Goal: Information Seeking & Learning: Learn about a topic

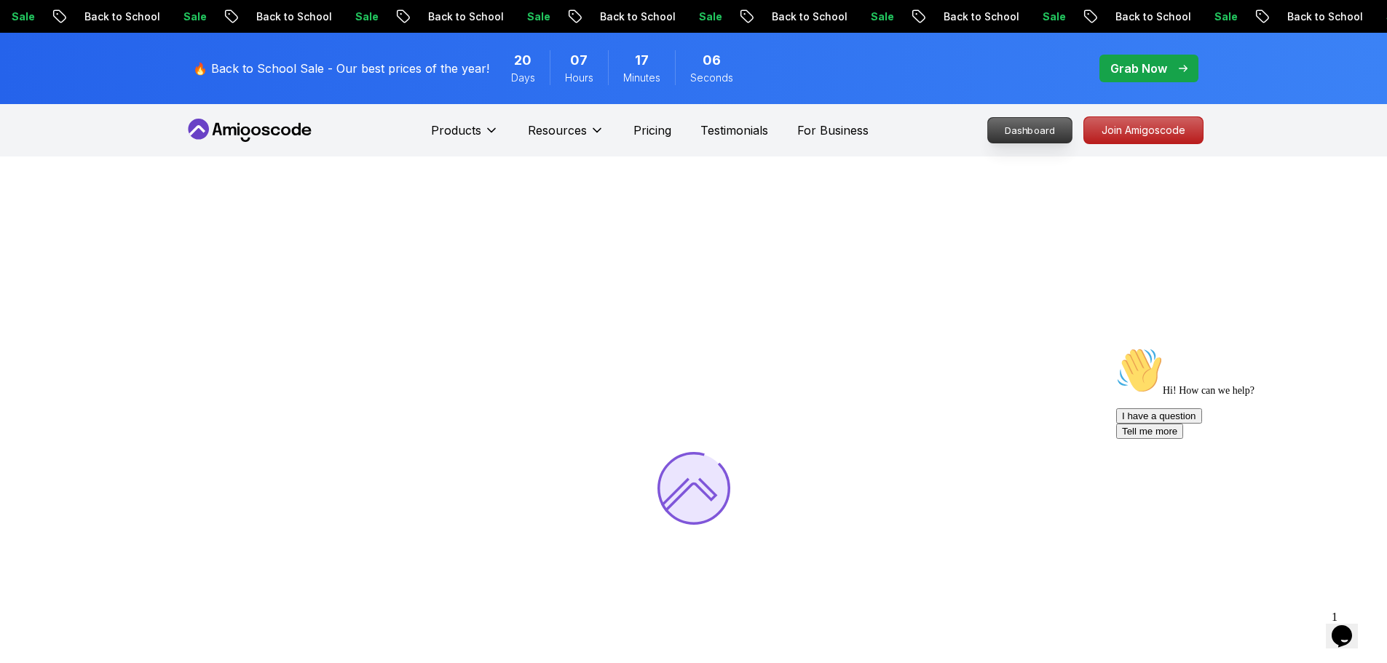
click at [1027, 133] on p "Dashboard" at bounding box center [1030, 130] width 84 height 25
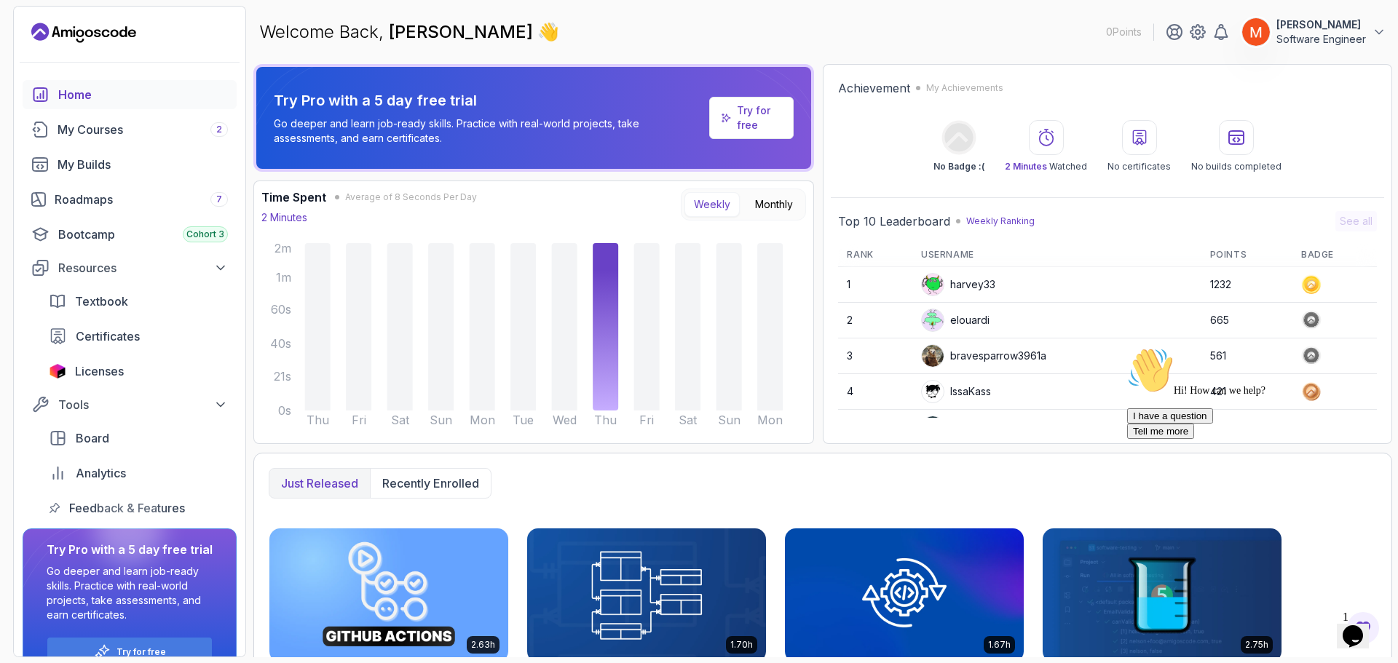
click at [829, 41] on div "Welcome Back, [PERSON_NAME] 👋 0 Points [PERSON_NAME] Software Engineer" at bounding box center [822, 32] width 1139 height 52
click at [709, 493] on div "Just released Recently enrolled" at bounding box center [823, 483] width 1108 height 31
click at [1366, 347] on div "Chat attention grabber" at bounding box center [1258, 347] width 262 height 0
click at [105, 305] on span "Textbook" at bounding box center [101, 301] width 53 height 17
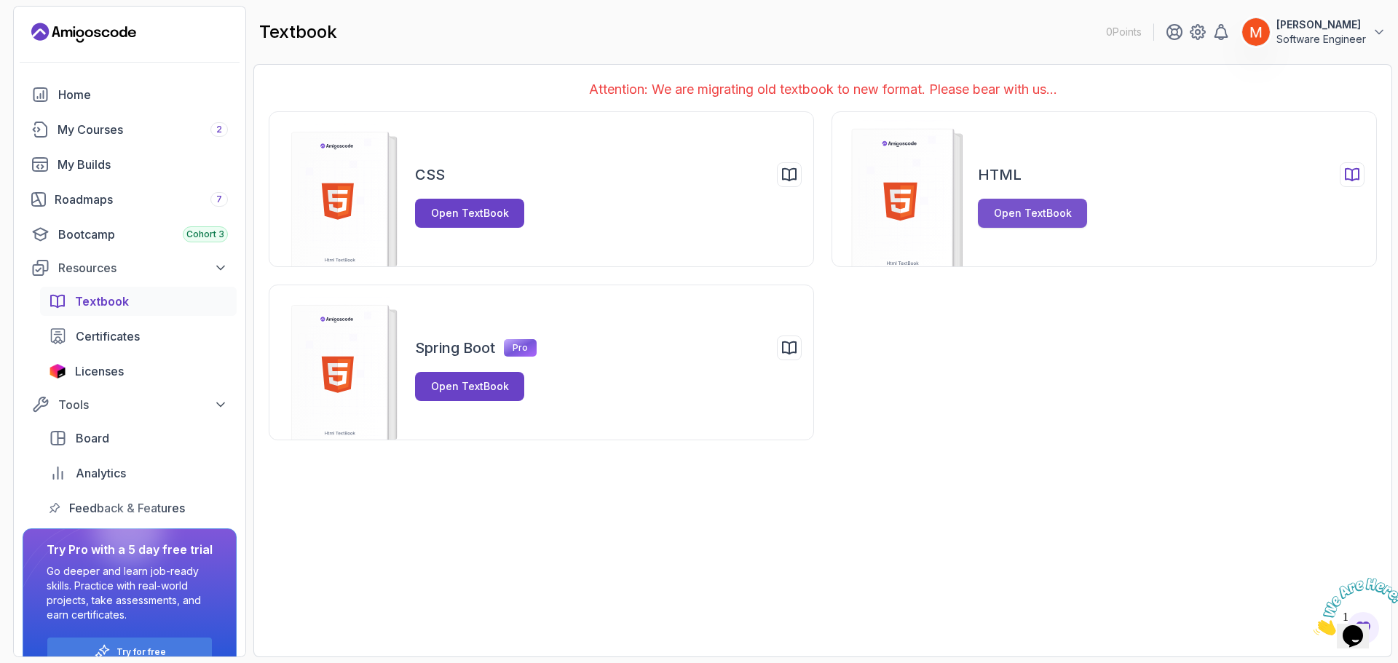
click at [1009, 222] on button "Open TextBook" at bounding box center [1032, 213] width 109 height 29
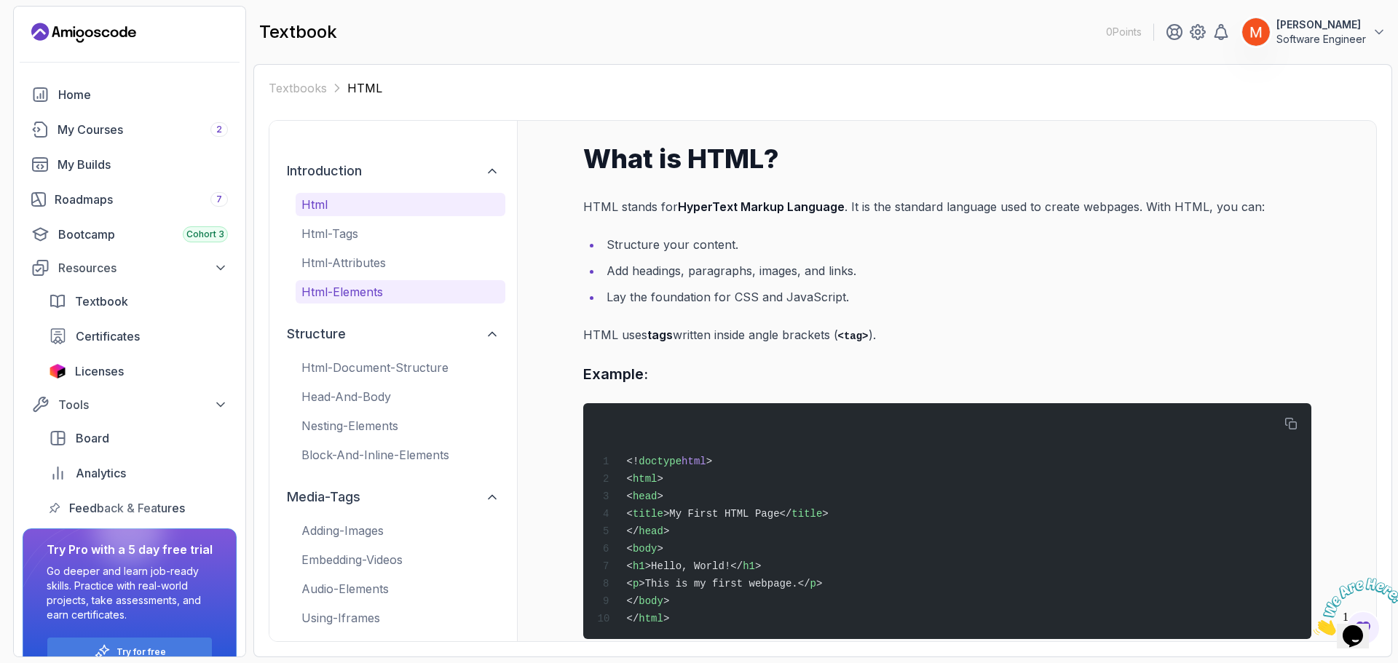
scroll to position [18, 0]
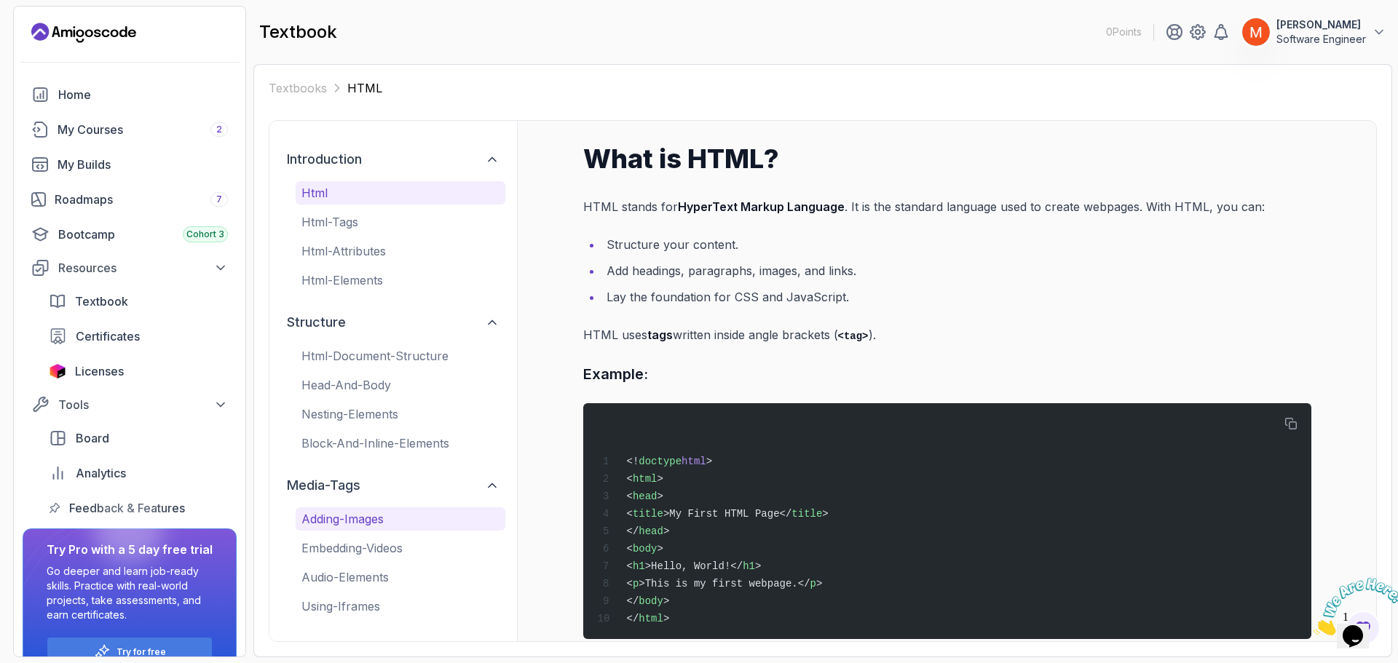
click at [336, 530] on button "adding-images" at bounding box center [401, 519] width 210 height 23
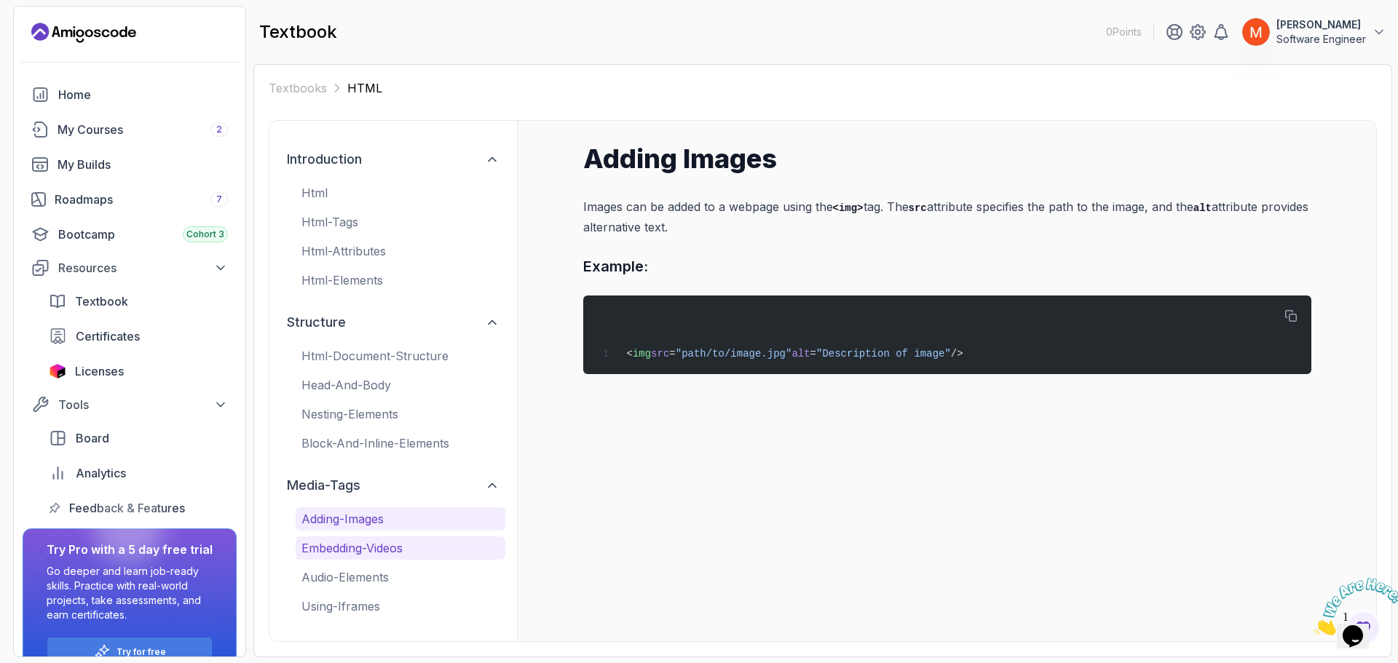
click at [336, 553] on p "embedding-videos" at bounding box center [400, 548] width 198 height 17
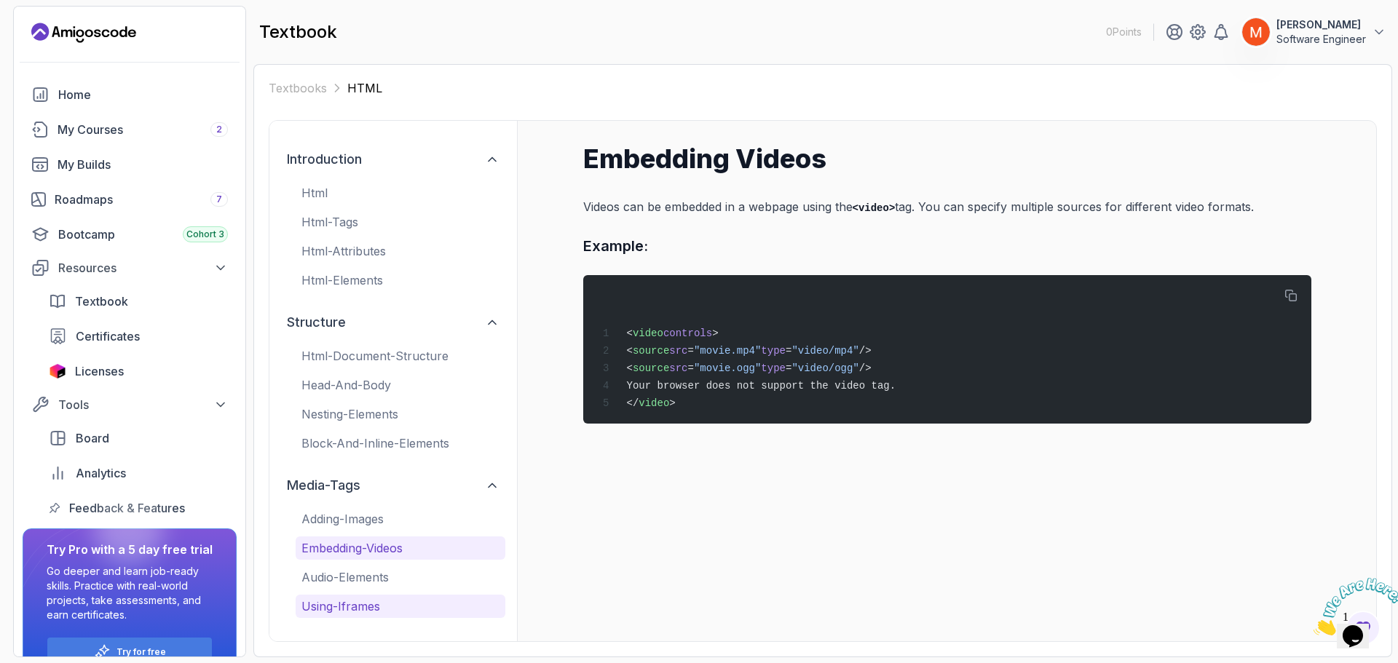
click at [336, 587] on button "audio-elements" at bounding box center [401, 577] width 210 height 23
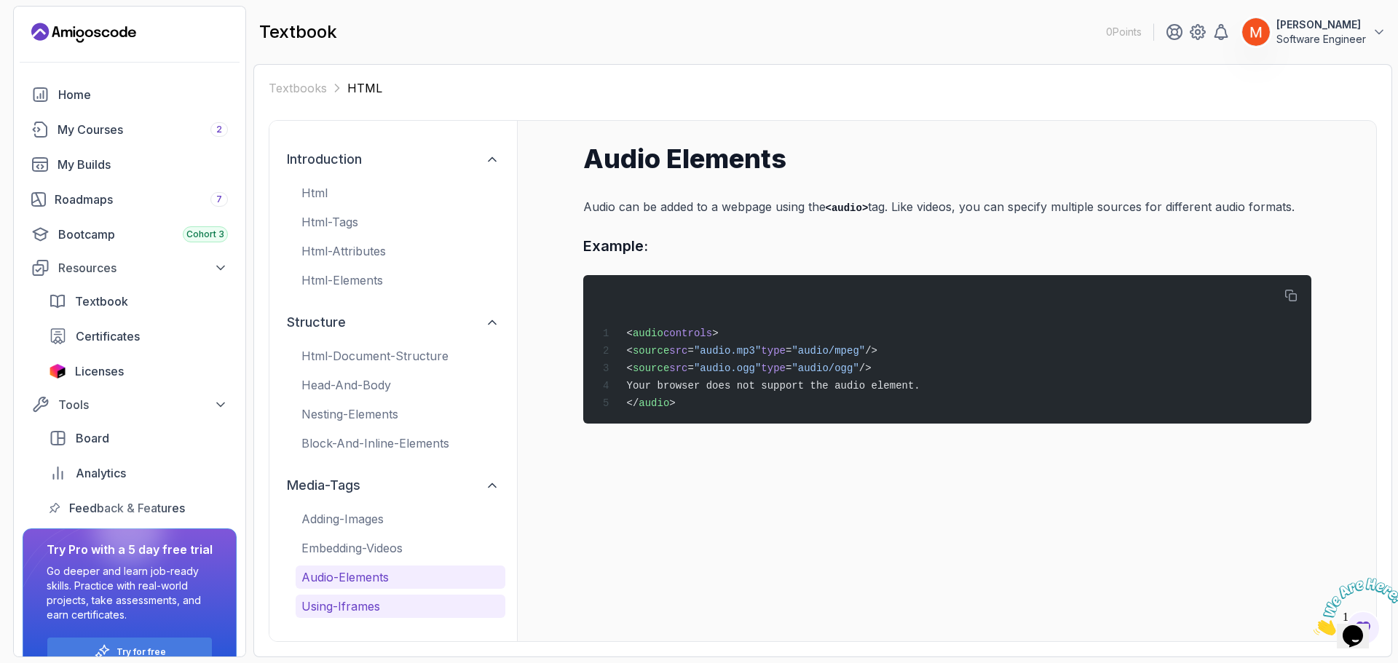
click at [343, 614] on p "using-iframes" at bounding box center [400, 606] width 198 height 17
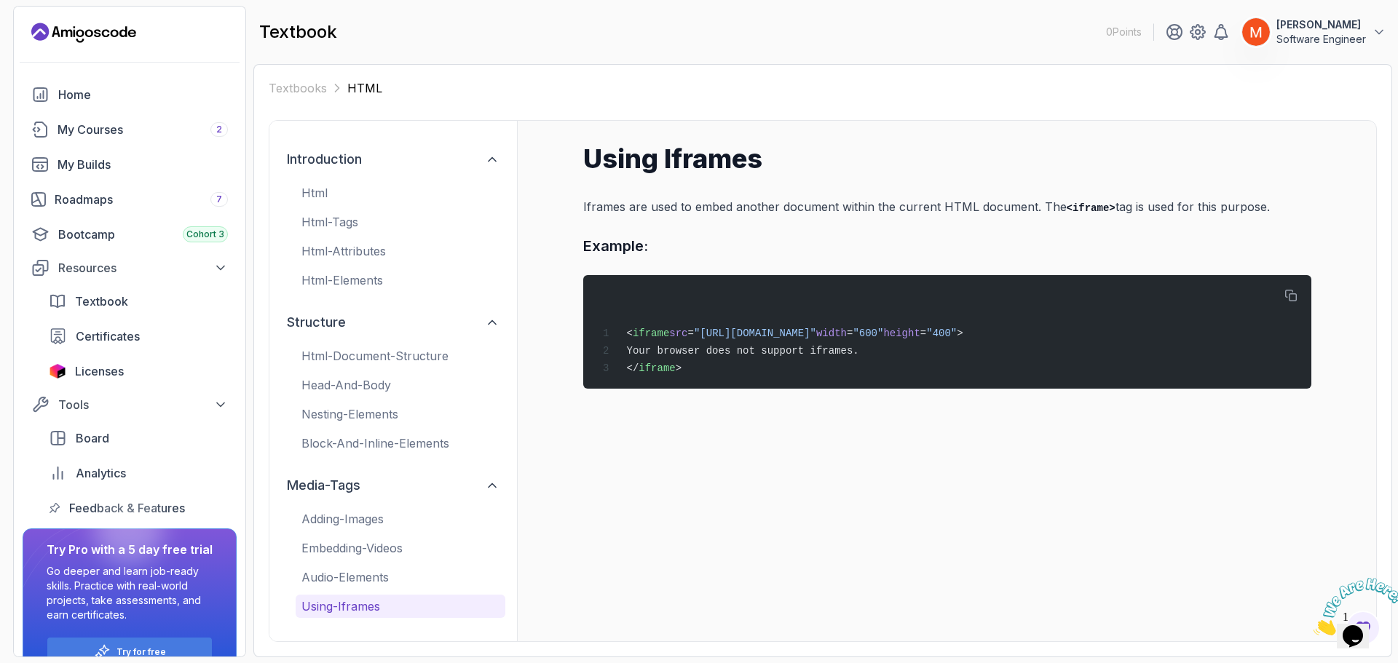
click at [343, 631] on div "introduction html html-tags html-attributes html-elements structure html-docume…" at bounding box center [393, 381] width 248 height 521
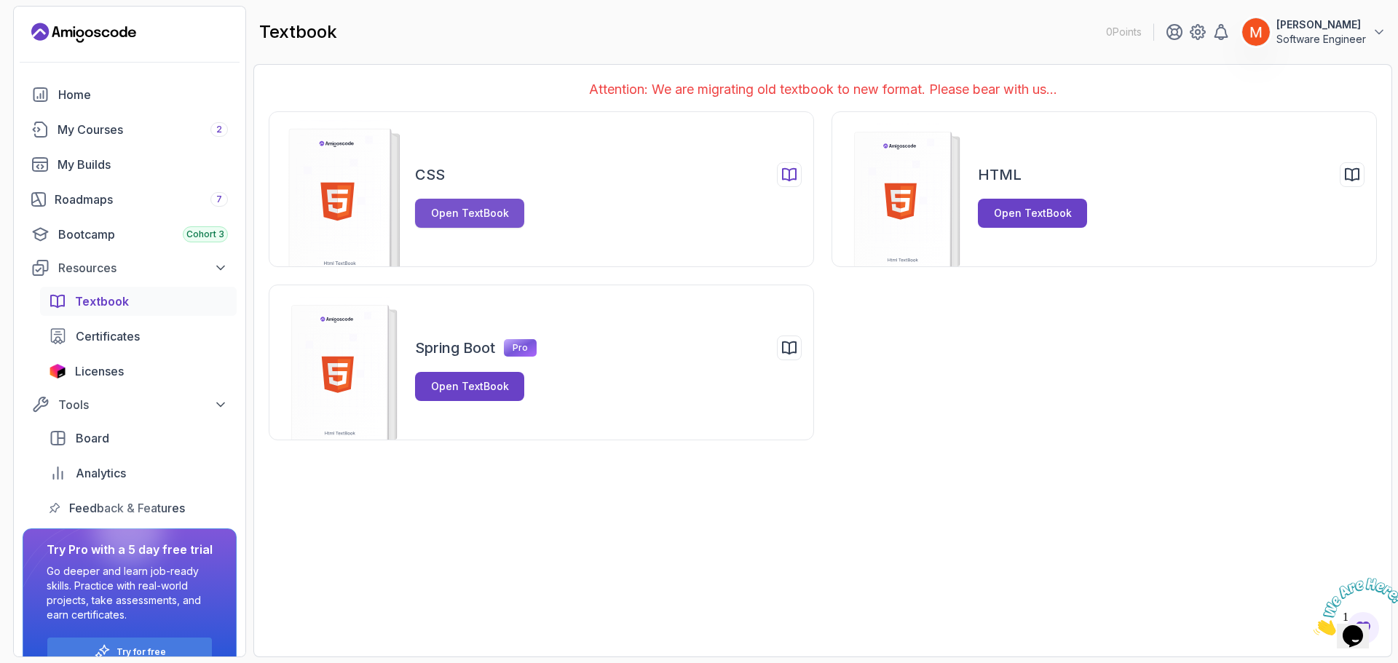
click at [516, 215] on button "Open TextBook" at bounding box center [469, 213] width 109 height 29
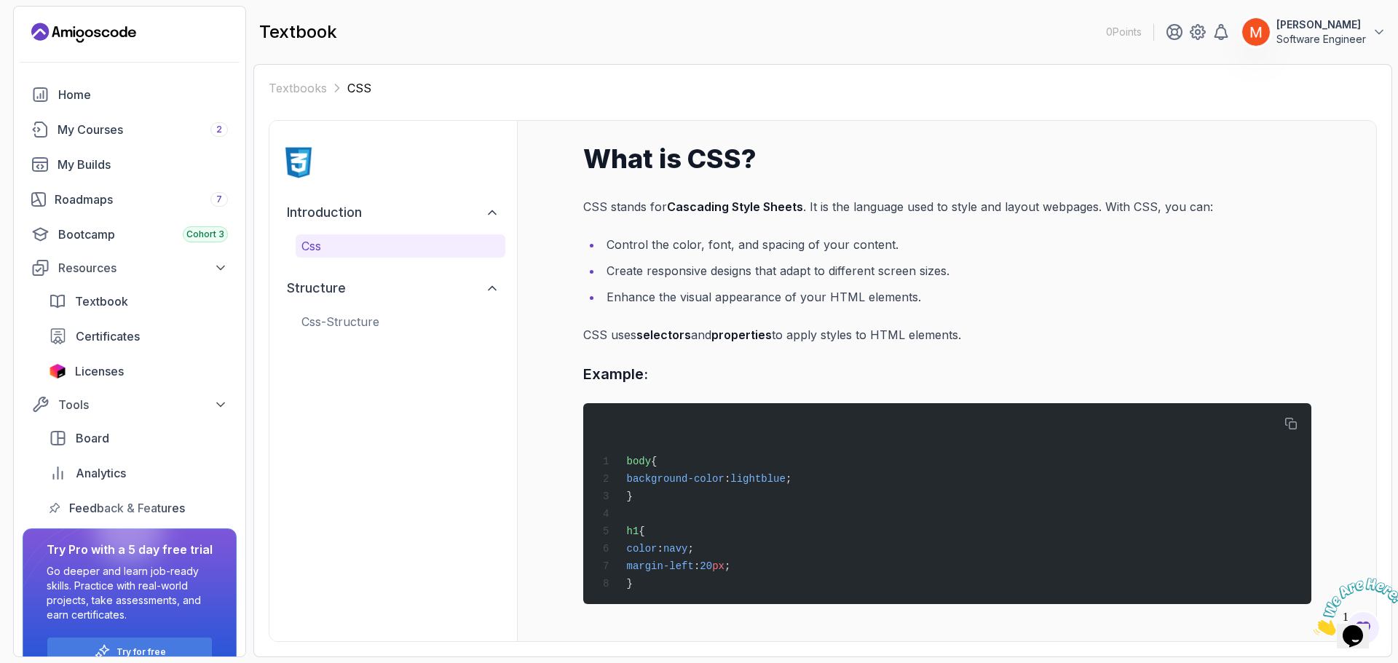
click at [359, 308] on div "structure css-structure" at bounding box center [393, 302] width 224 height 61
click at [358, 315] on p "css-structure" at bounding box center [400, 321] width 198 height 17
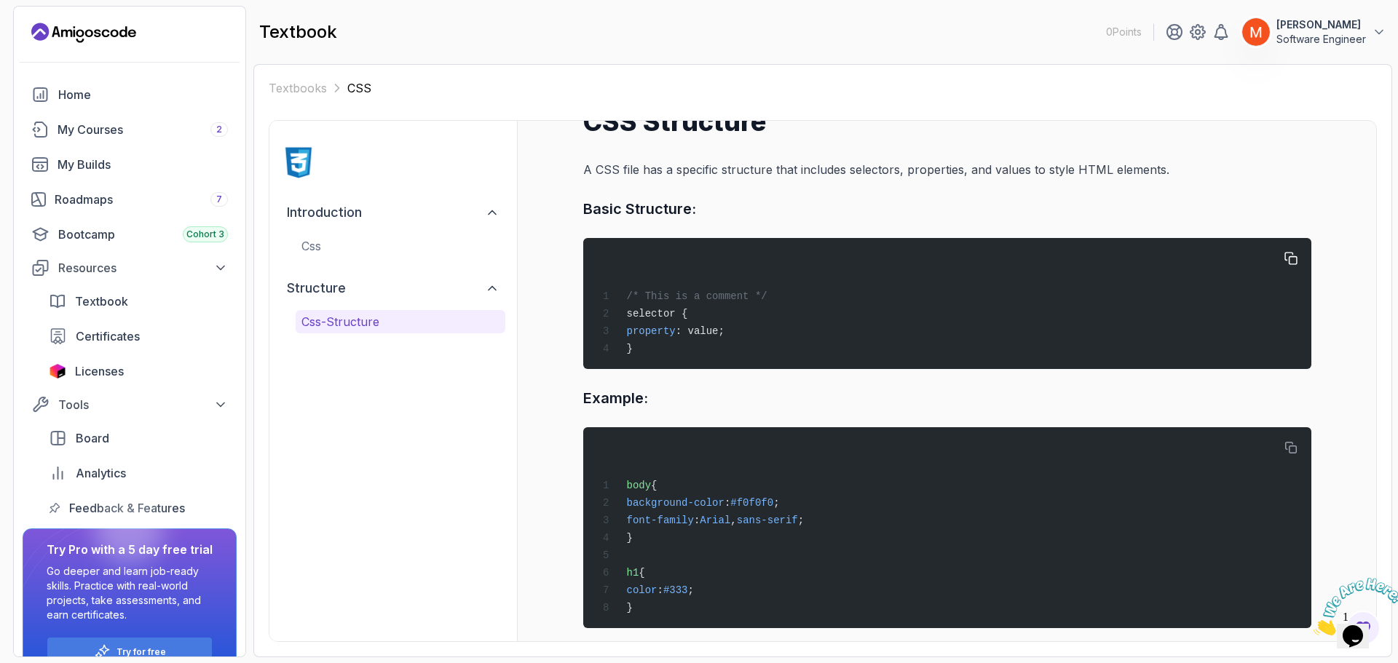
scroll to position [56, 0]
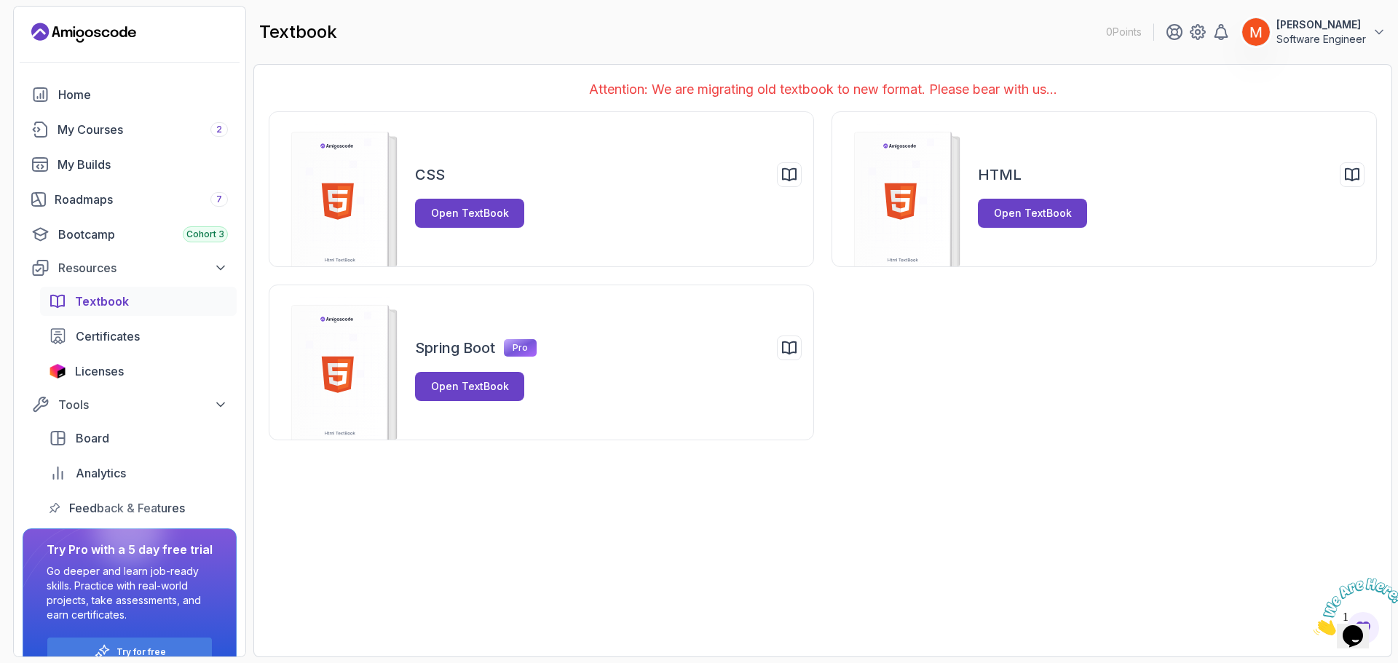
drag, startPoint x: 1373, startPoint y: 194, endPoint x: 548, endPoint y: 44, distance: 837.9
click at [548, 44] on div "textbook 0 Points [PERSON_NAME] Software Engineer" at bounding box center [822, 32] width 1139 height 52
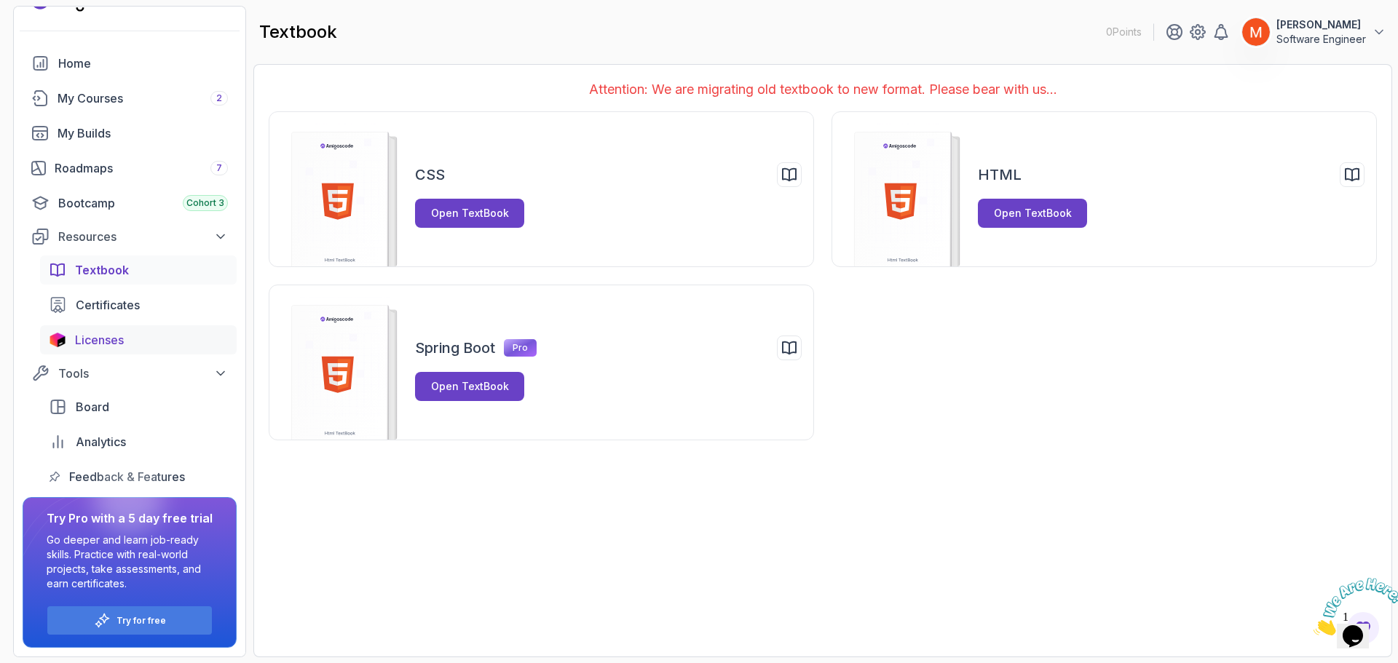
click at [191, 348] on div "Licenses" at bounding box center [151, 339] width 153 height 17
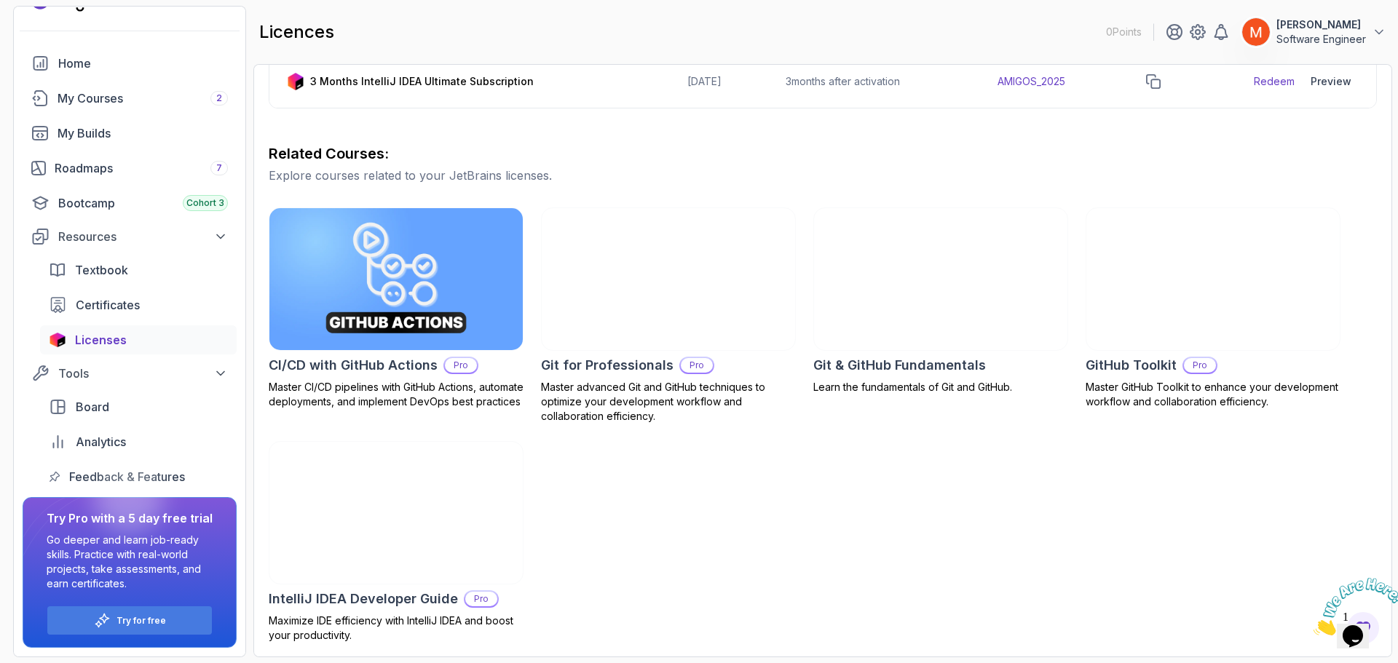
scroll to position [317, 0]
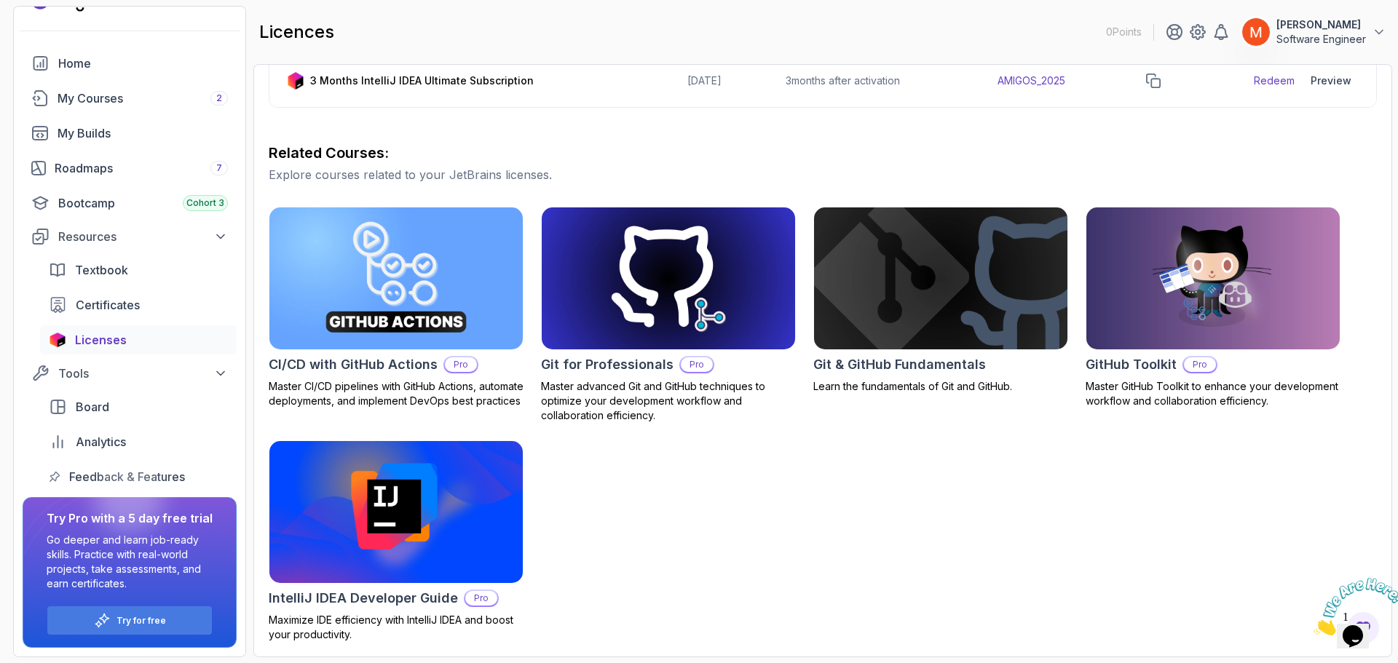
click at [918, 503] on div "CI/CD with GitHub Actions Pro Master CI/CD pipelines with GitHub Actions, autom…" at bounding box center [823, 424] width 1108 height 435
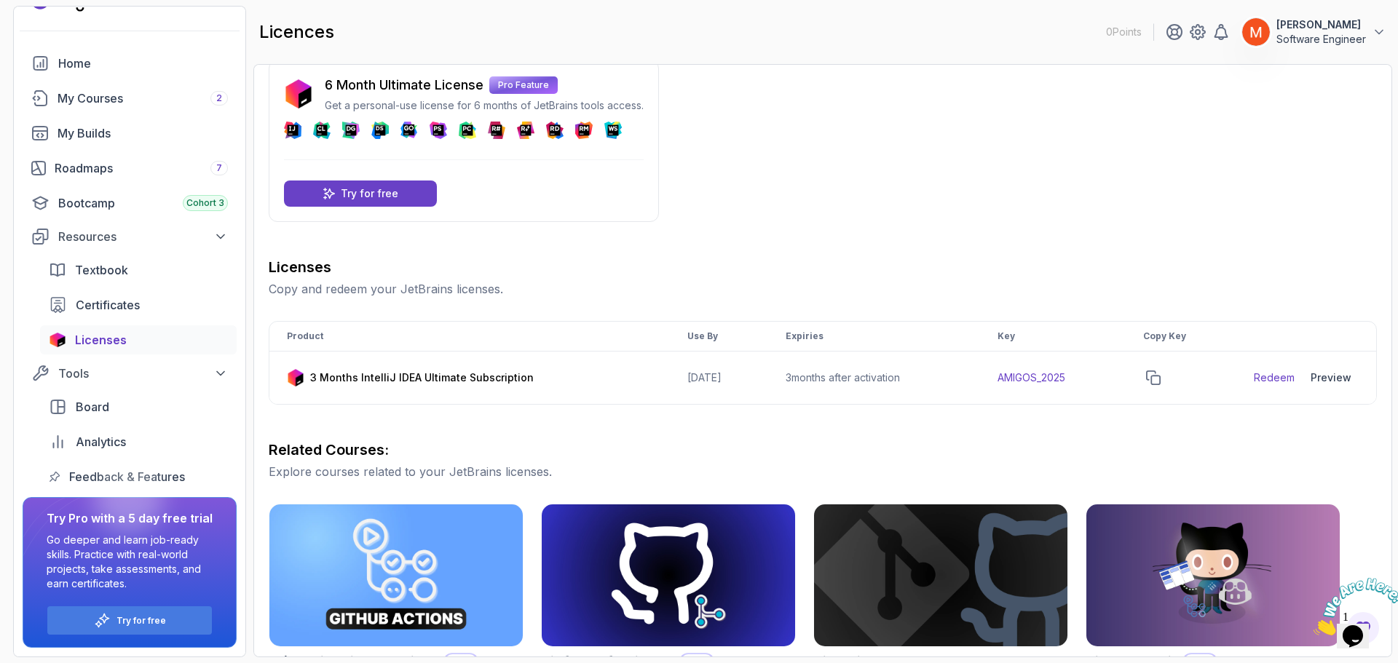
scroll to position [0, 0]
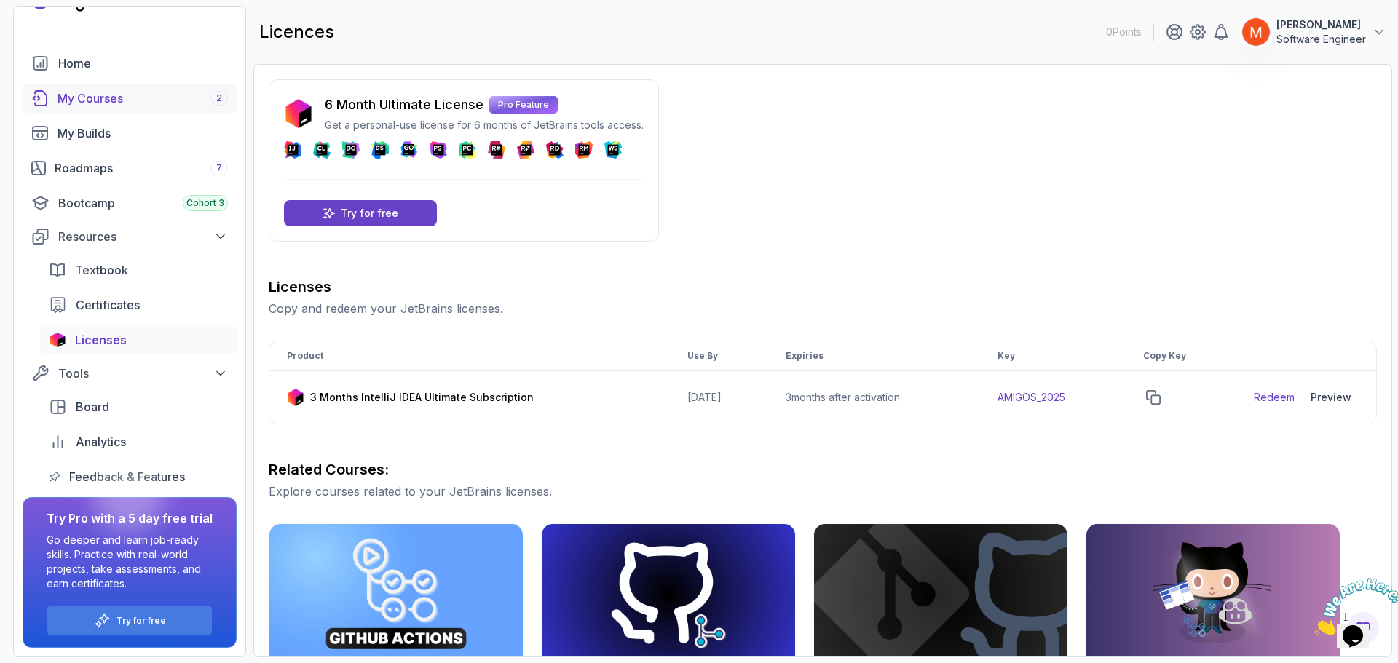
click at [122, 98] on div "My Courses 2" at bounding box center [143, 98] width 170 height 17
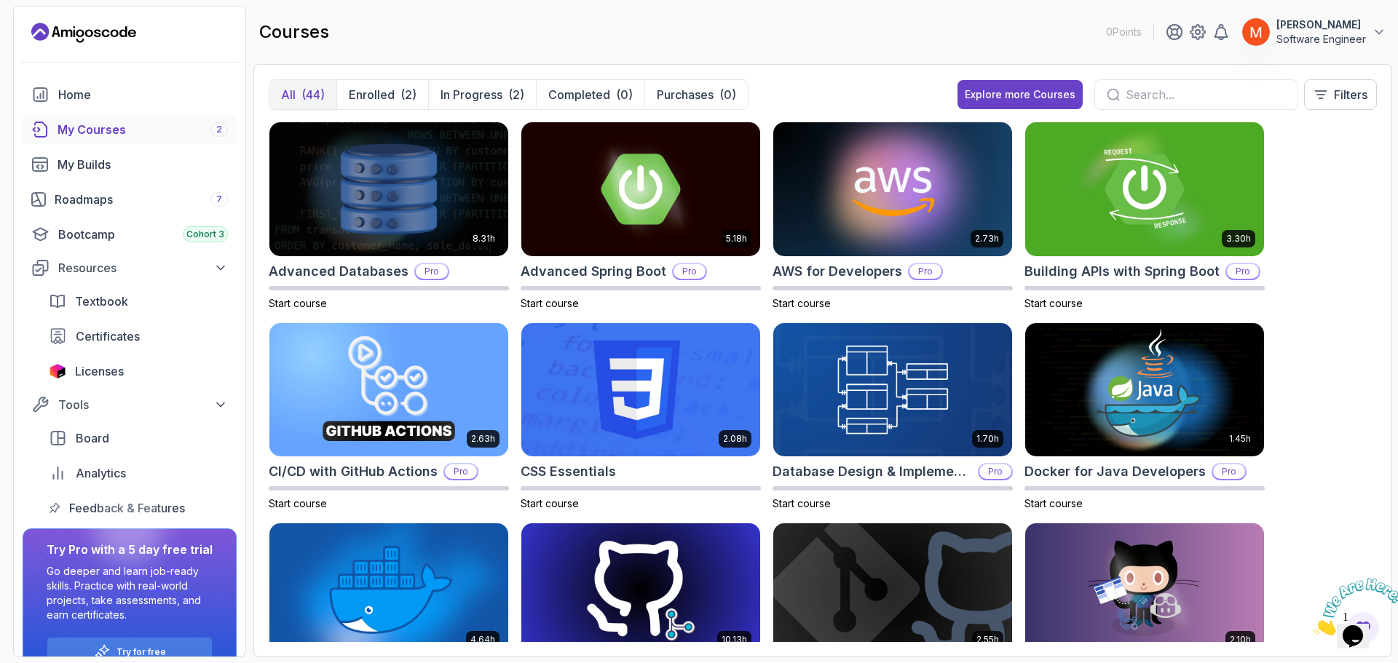
drag, startPoint x: 1319, startPoint y: 233, endPoint x: 537, endPoint y: 114, distance: 791.2
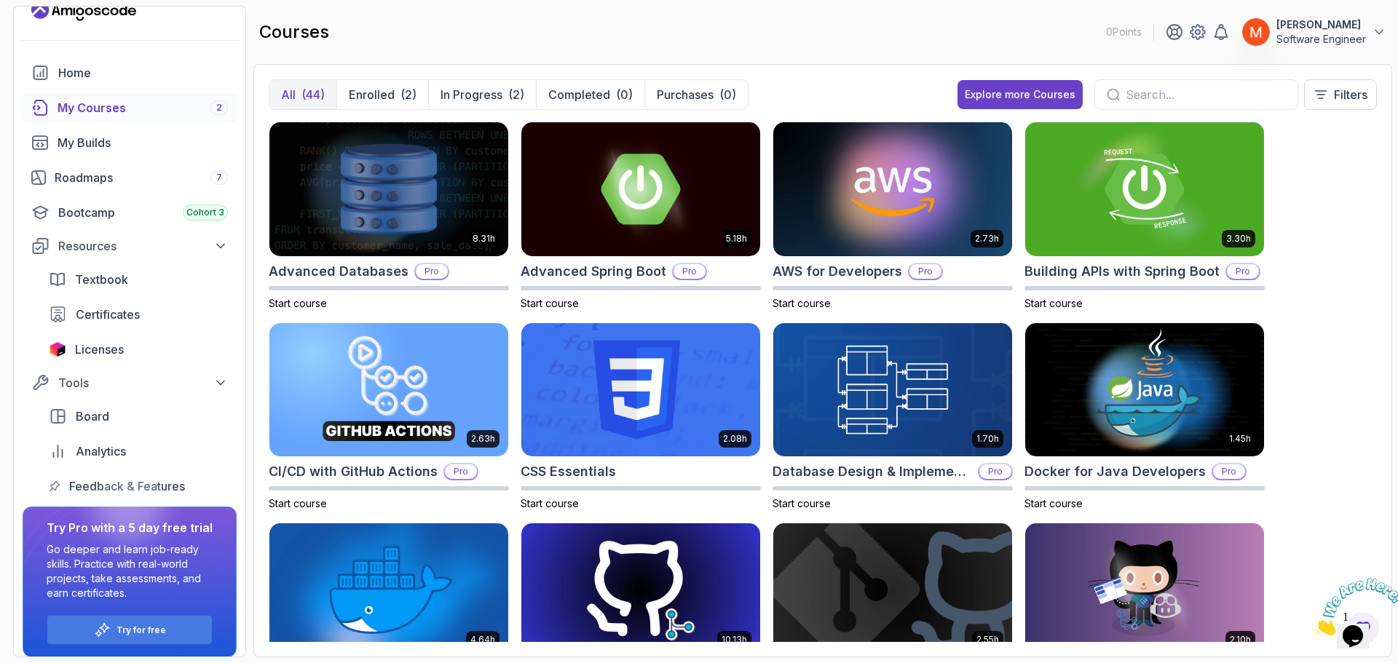
scroll to position [31, 0]
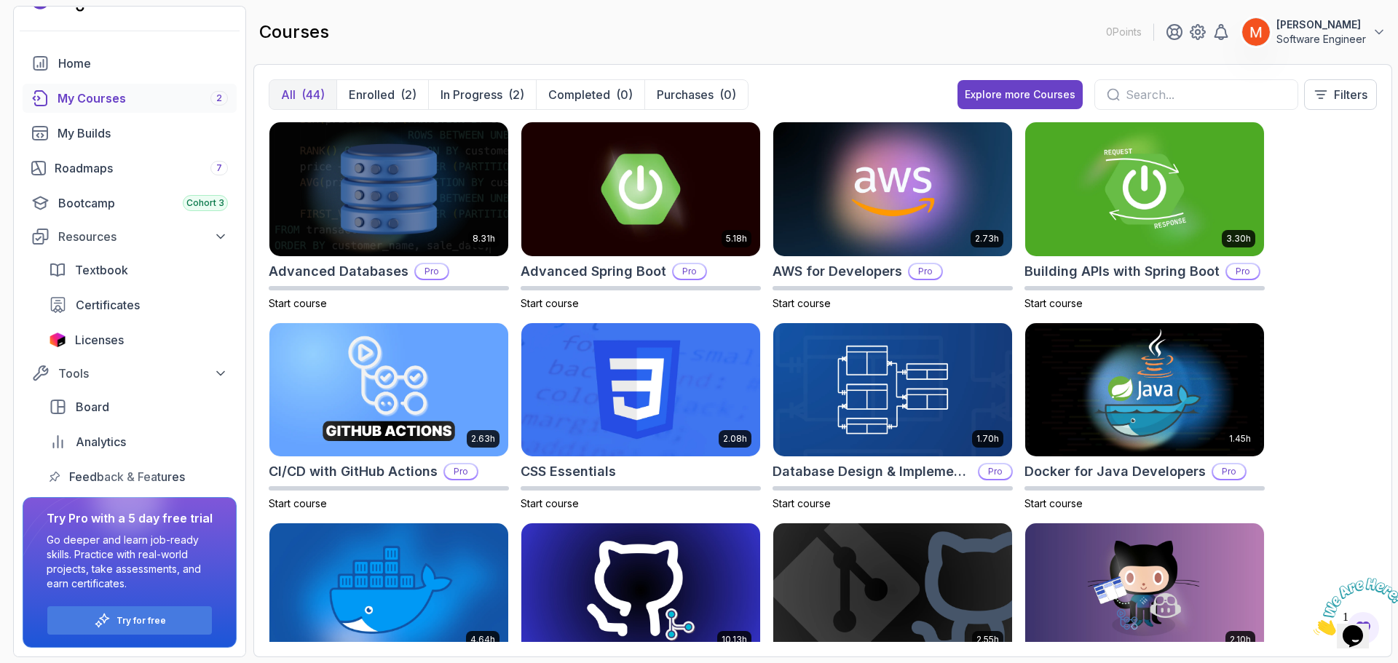
click at [249, 198] on section "0 Points [PERSON_NAME] Software Engineer Home My Courses 2 My Builds Roadmaps 7…" at bounding box center [699, 331] width 1398 height 663
click at [135, 201] on div "Bootcamp Cohort 3" at bounding box center [143, 202] width 170 height 17
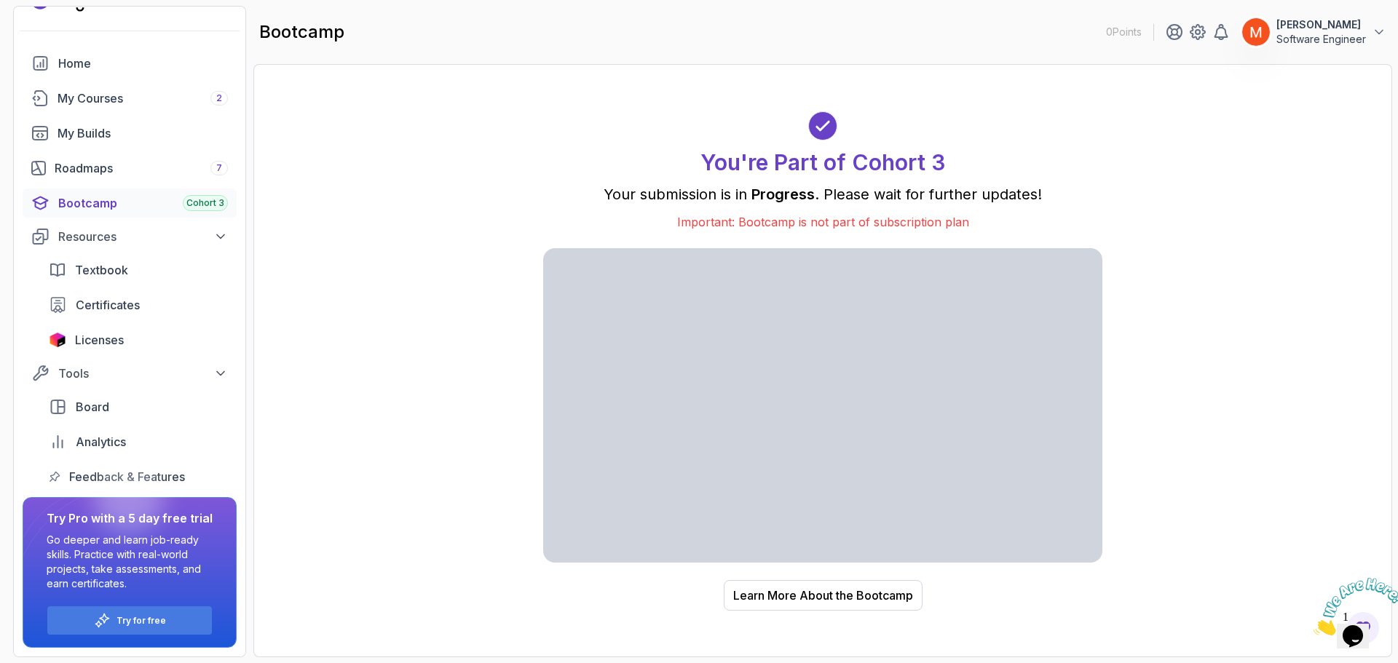
click at [470, 229] on div "You're Part of Cohort 3 Your submission is in Progress . Please wait for furthe…" at bounding box center [823, 360] width 1108 height 563
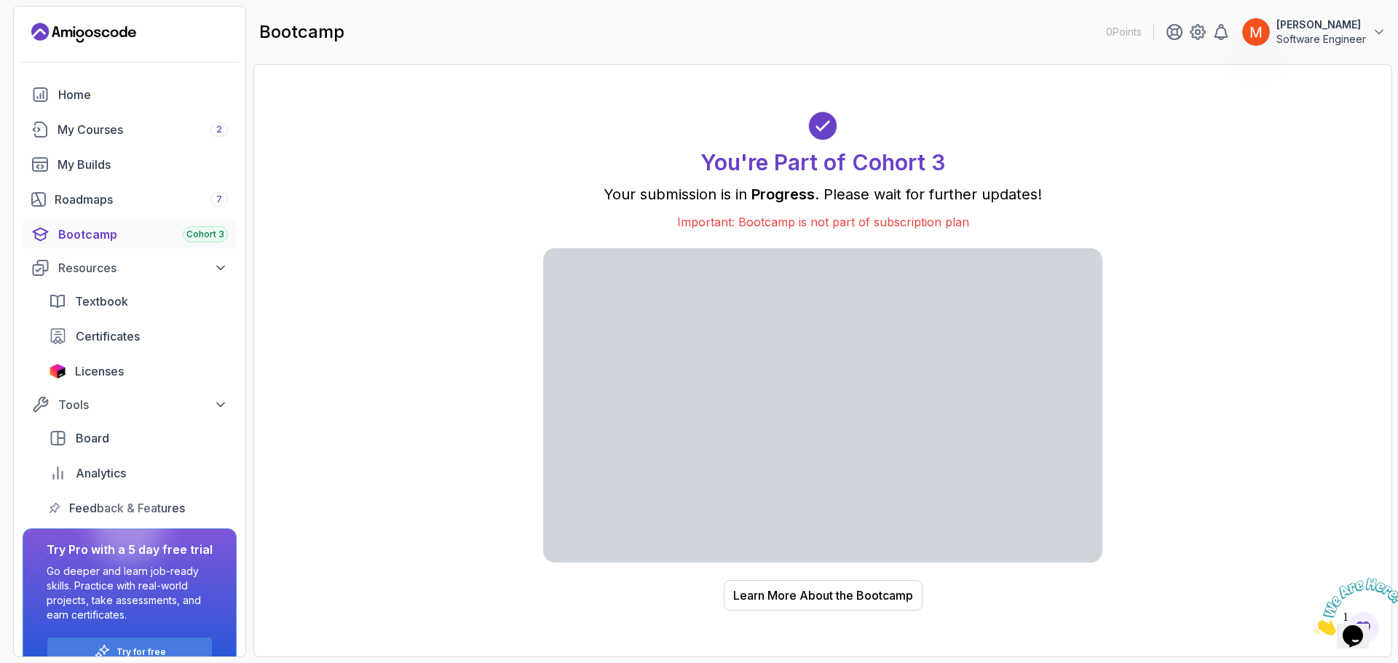
click at [868, 224] on p "Important: Bootcamp is not part of subscription plan" at bounding box center [822, 221] width 559 height 17
click at [869, 225] on p "Important: Bootcamp is not part of subscription plan" at bounding box center [822, 221] width 559 height 17
click at [877, 197] on p "Your submission is in Progress . Please wait for further updates!" at bounding box center [822, 194] width 559 height 20
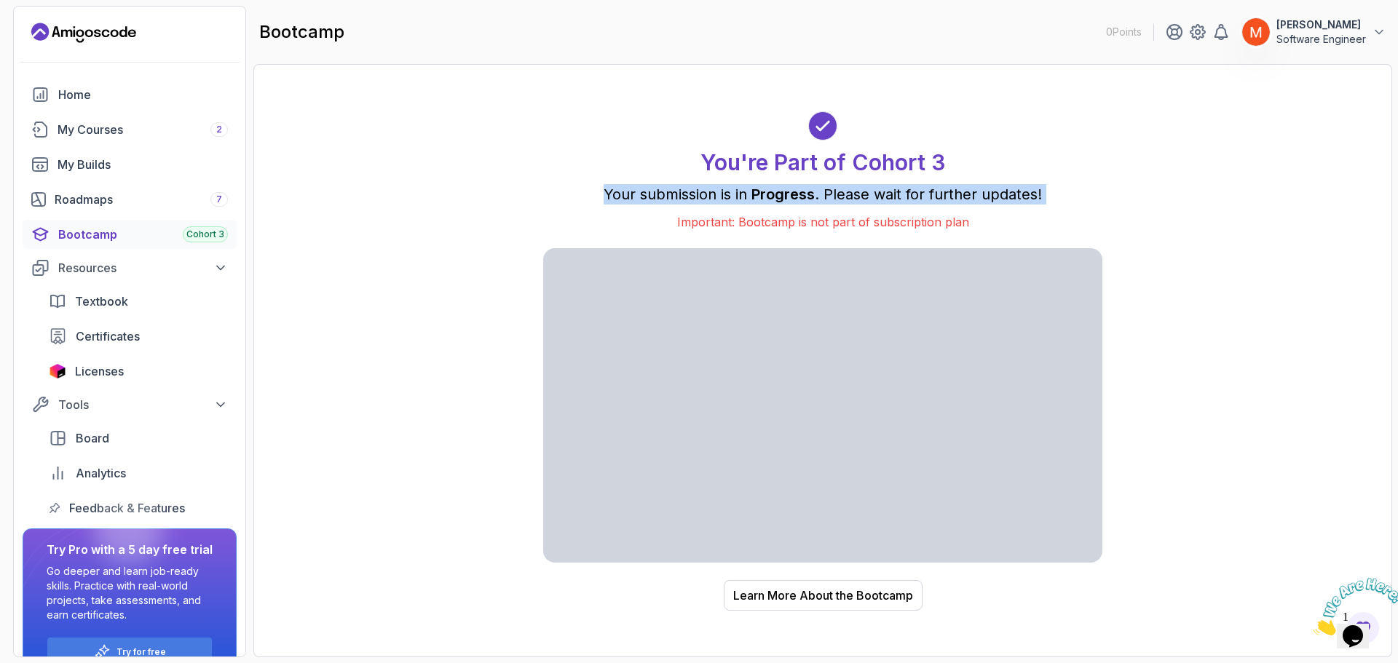
click at [877, 197] on p "Your submission is in Progress . Please wait for further updates!" at bounding box center [822, 194] width 559 height 20
click at [853, 587] on div "Learn More About the Bootcamp" at bounding box center [823, 595] width 180 height 17
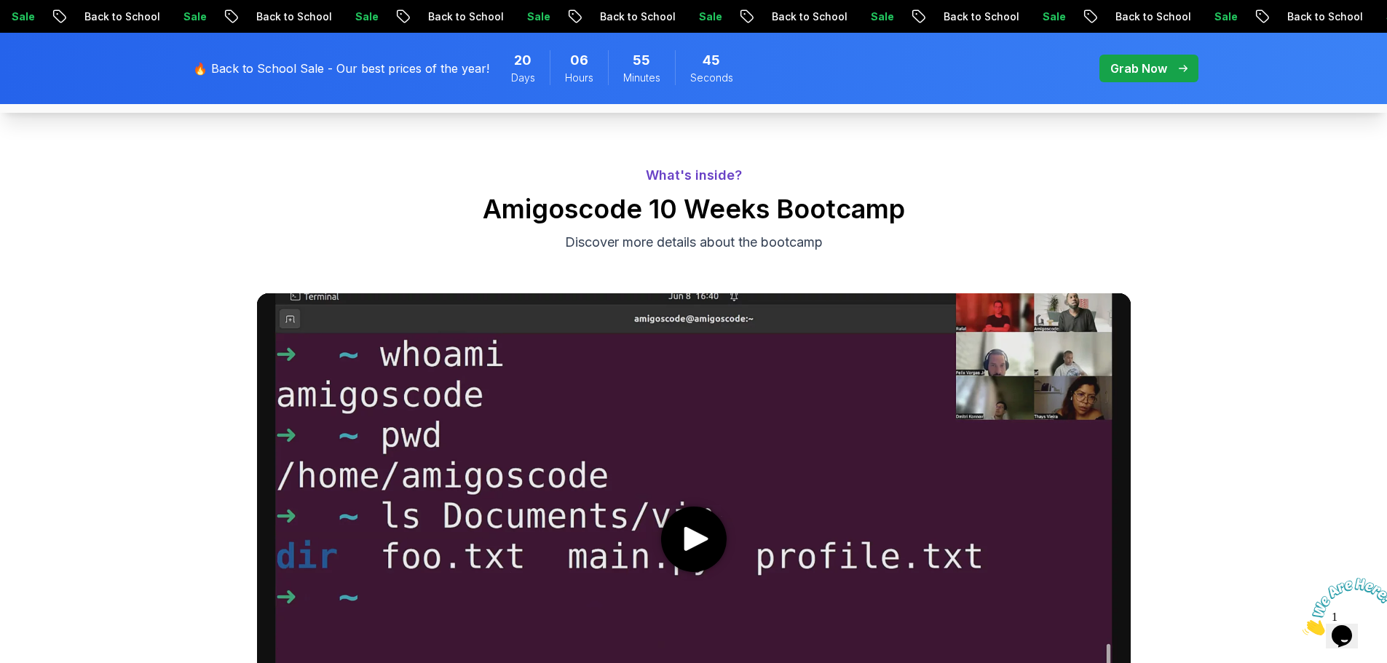
scroll to position [583, 0]
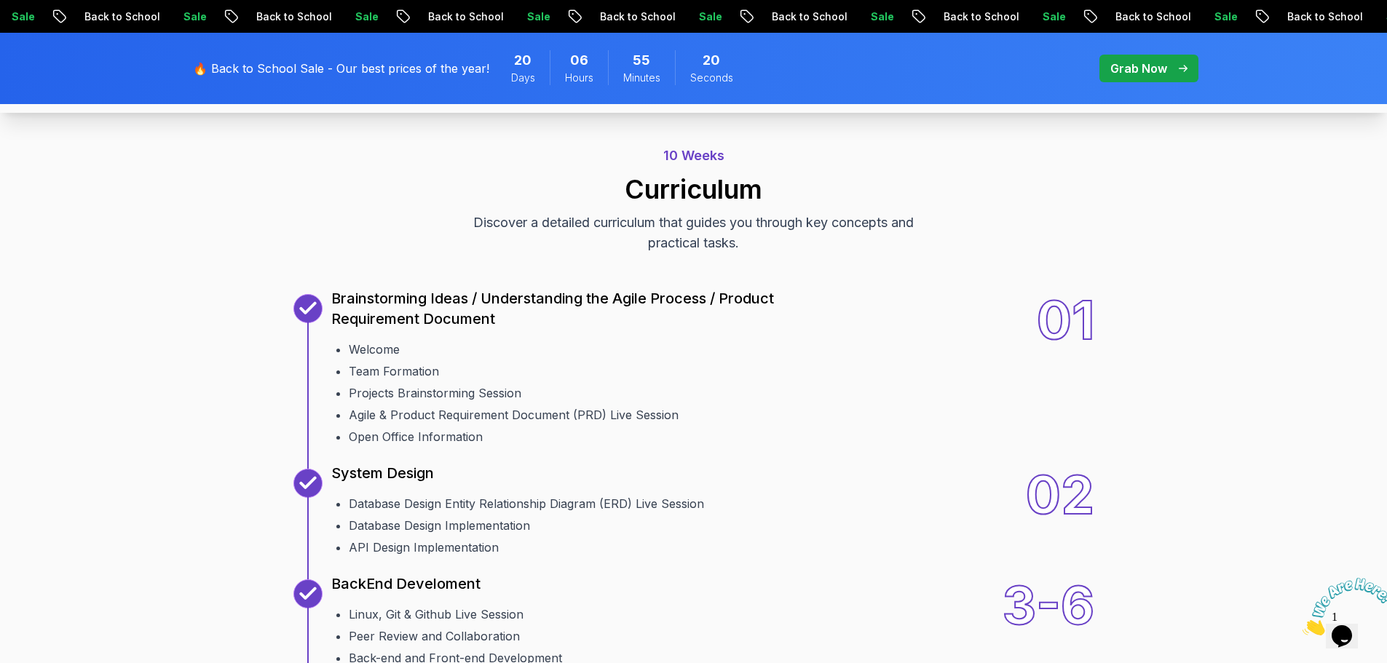
scroll to position [1384, 0]
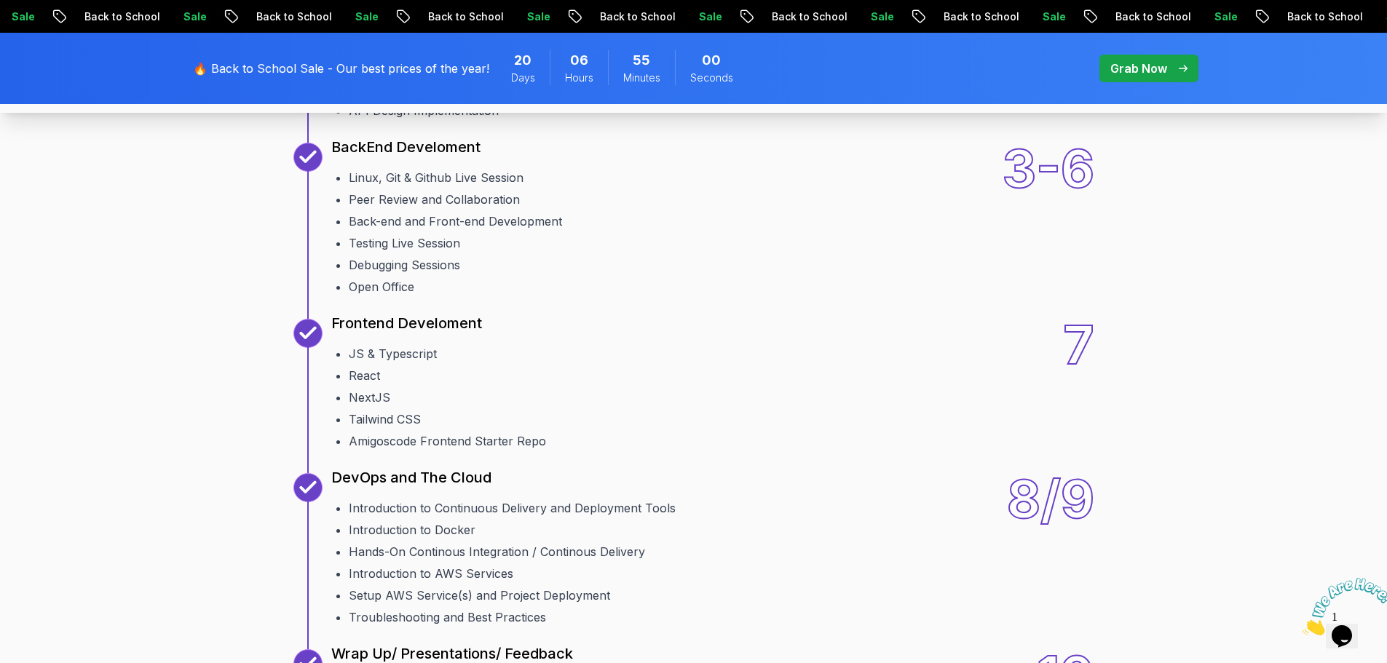
scroll to position [1937, 0]
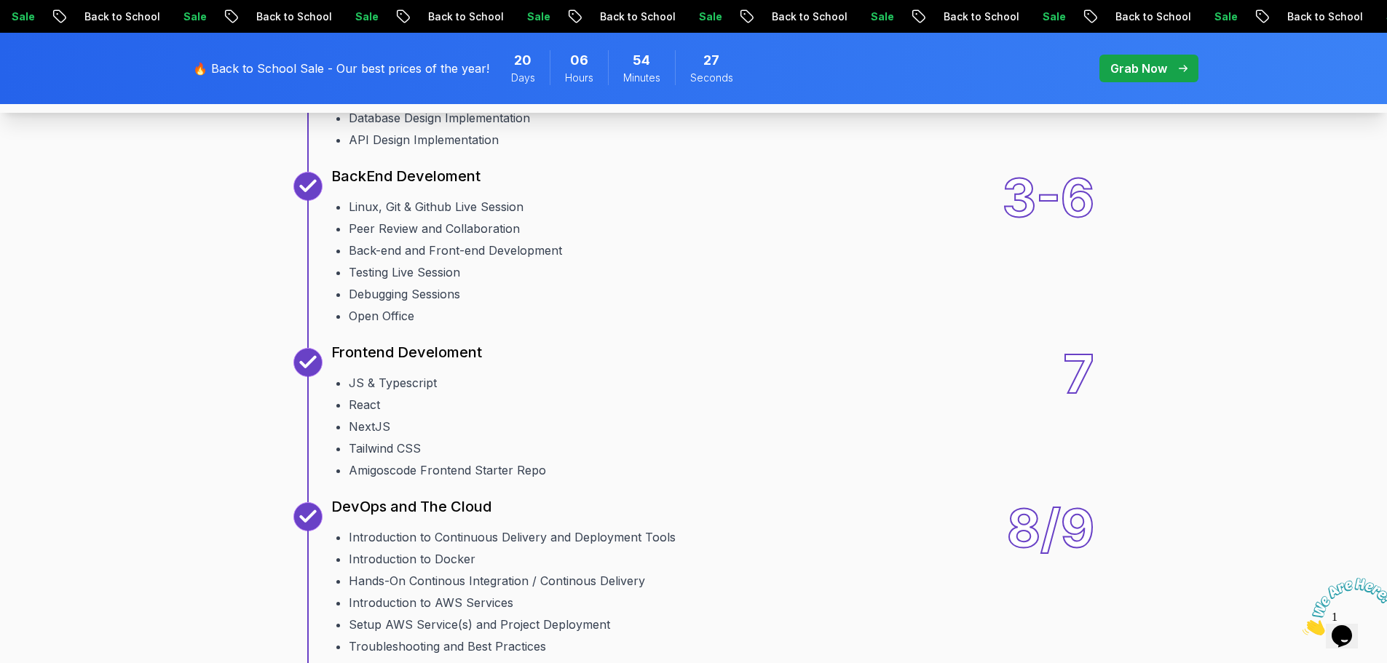
click at [666, 355] on div "10 Weeks Curriculum Discover a detailed curriculum that guides you through key …" at bounding box center [694, 364] width 1020 height 1289
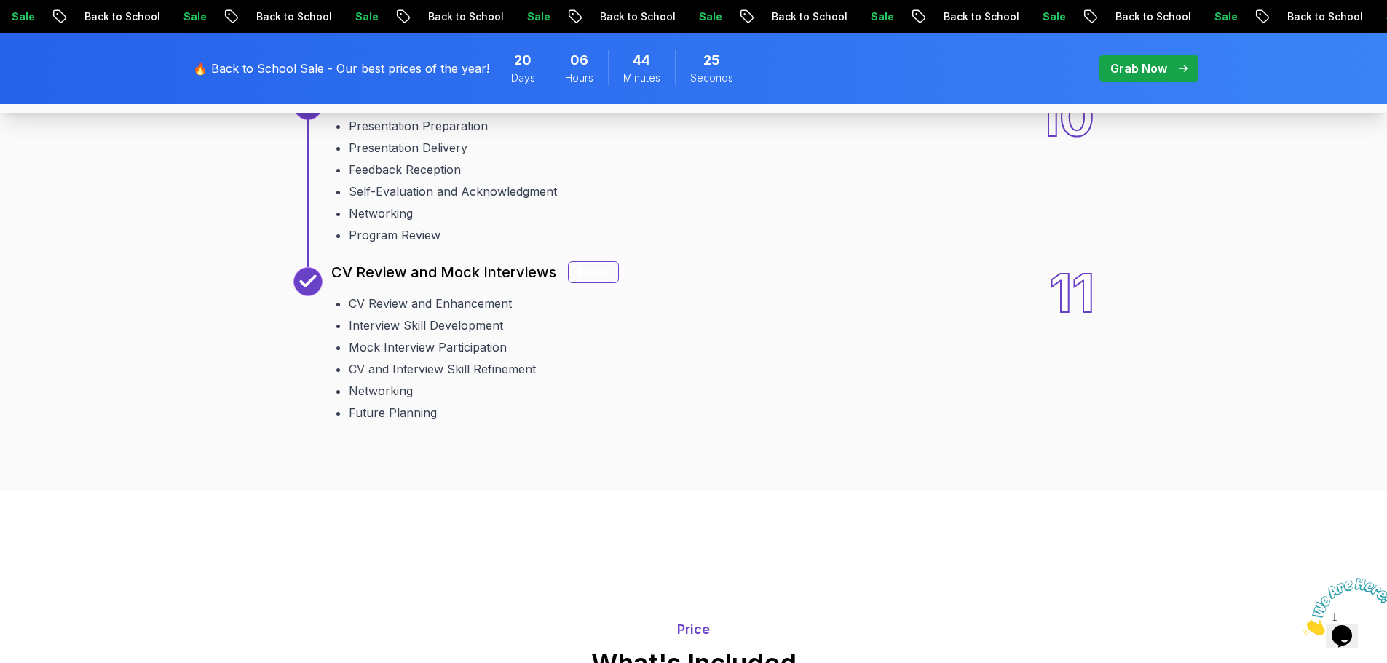
scroll to position [2488, 0]
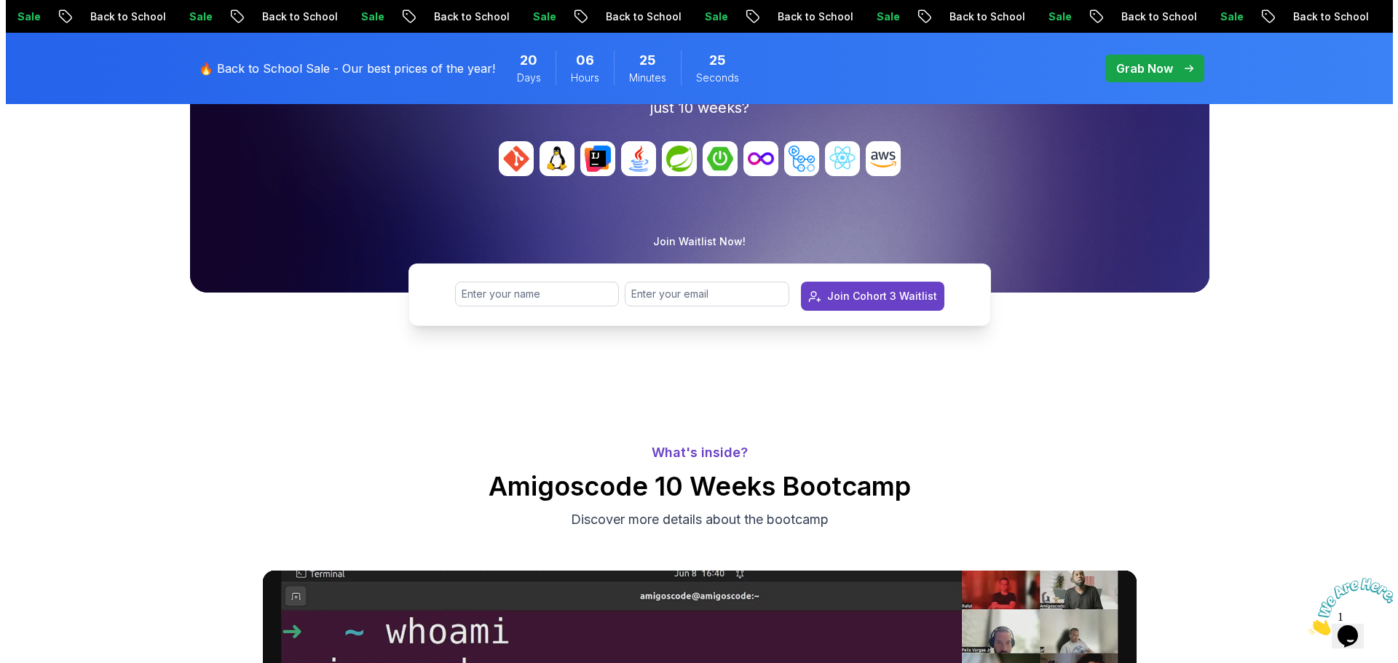
scroll to position [0, 0]
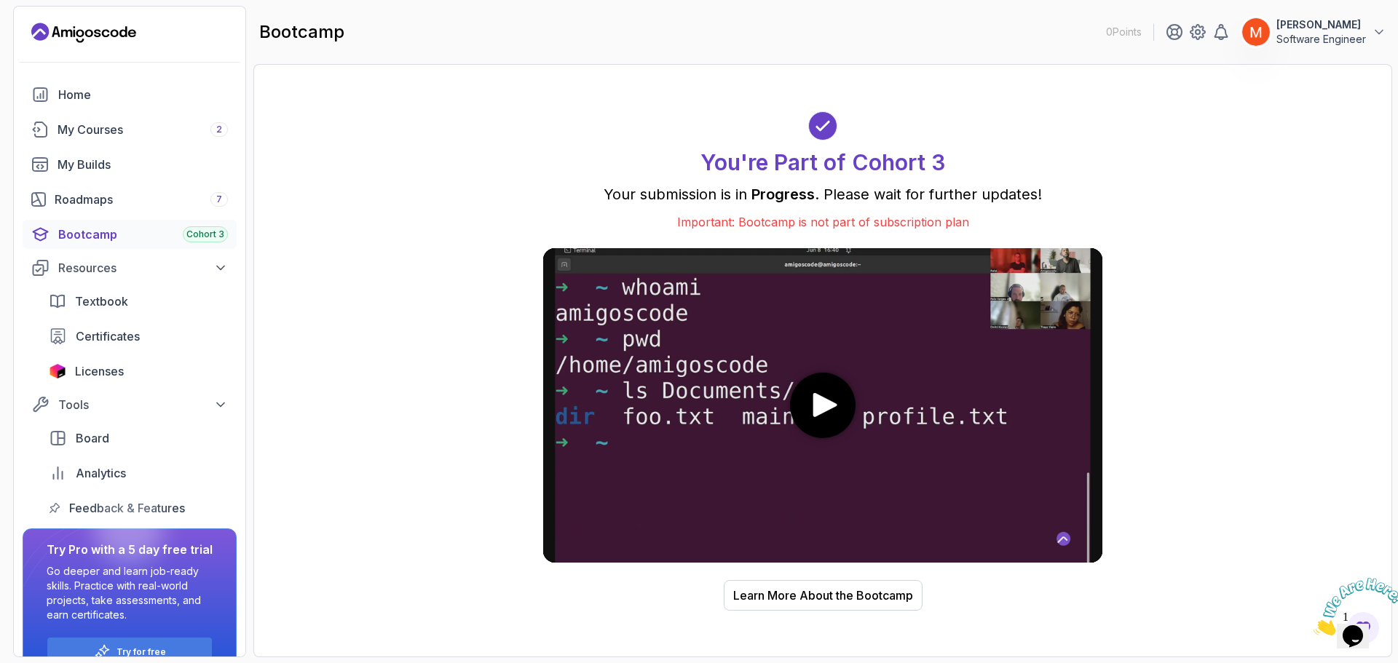
drag, startPoint x: 505, startPoint y: 238, endPoint x: 368, endPoint y: 219, distance: 137.5
click at [117, 199] on div "Roadmaps 7" at bounding box center [141, 199] width 173 height 17
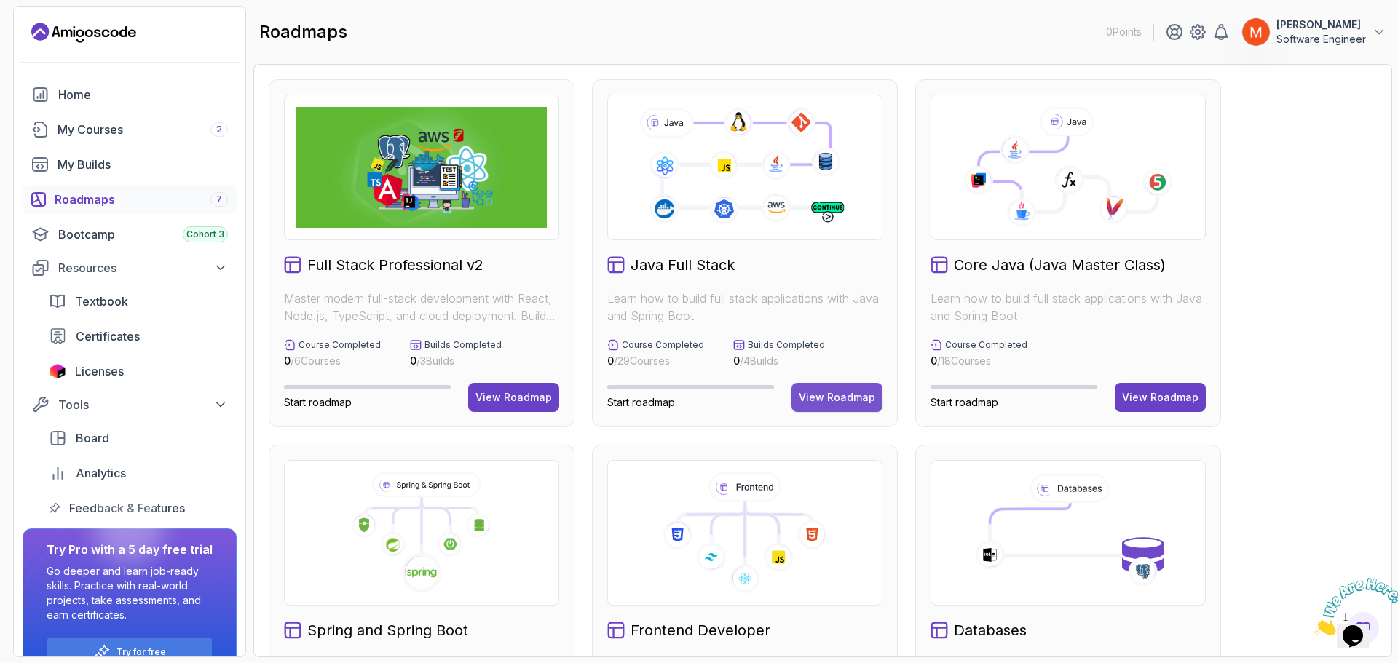
click at [851, 399] on div "View Roadmap" at bounding box center [837, 397] width 76 height 15
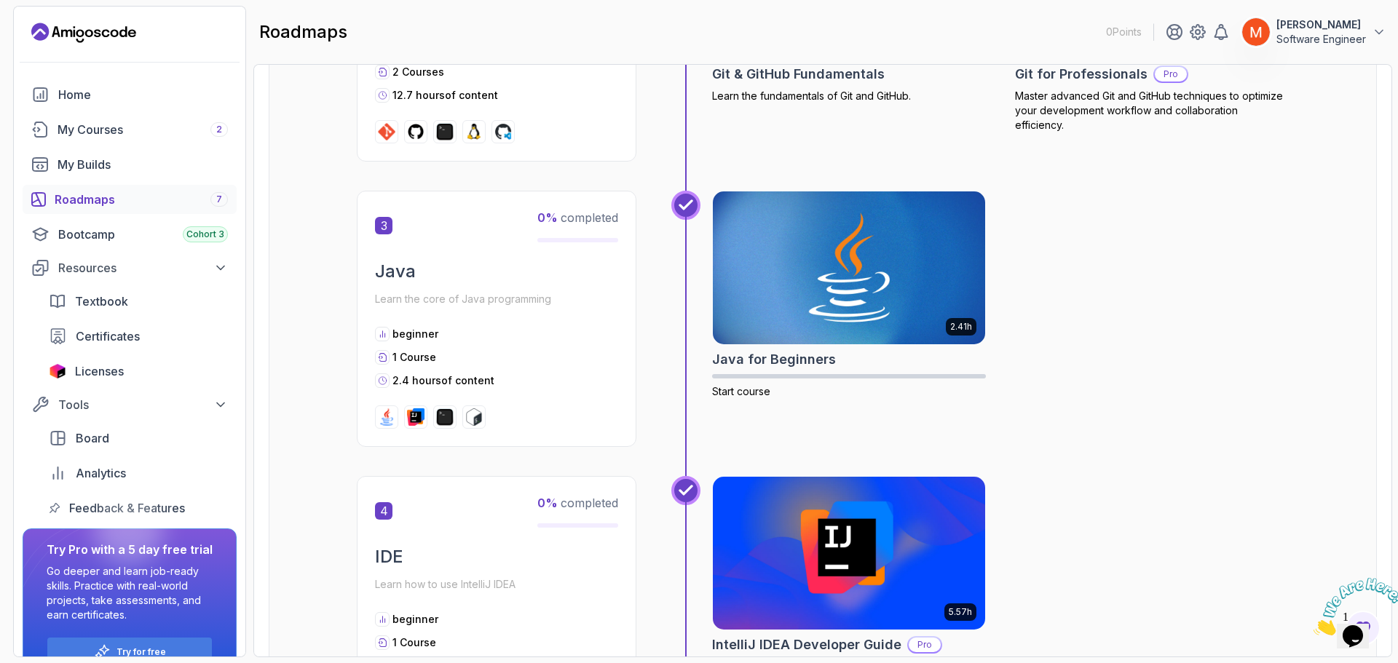
scroll to position [801, 0]
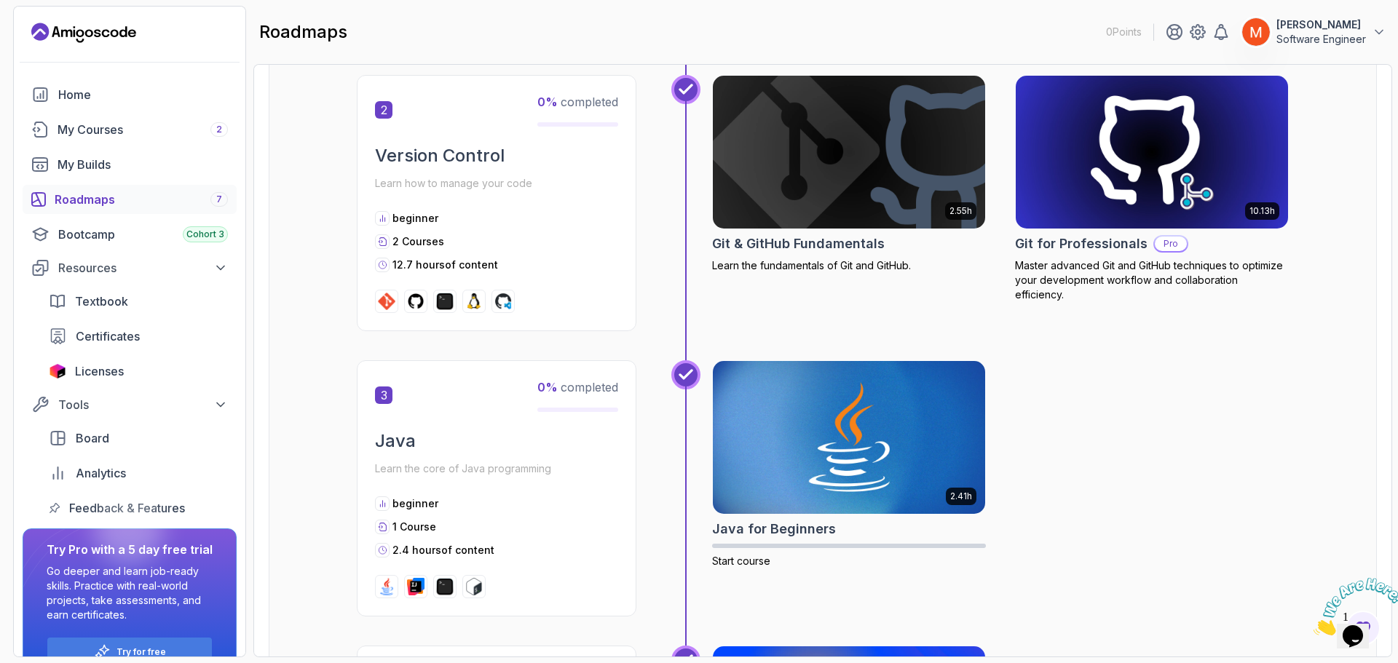
click at [1288, 416] on div "2.41h Java for Beginners Start course" at bounding box center [1000, 488] width 577 height 256
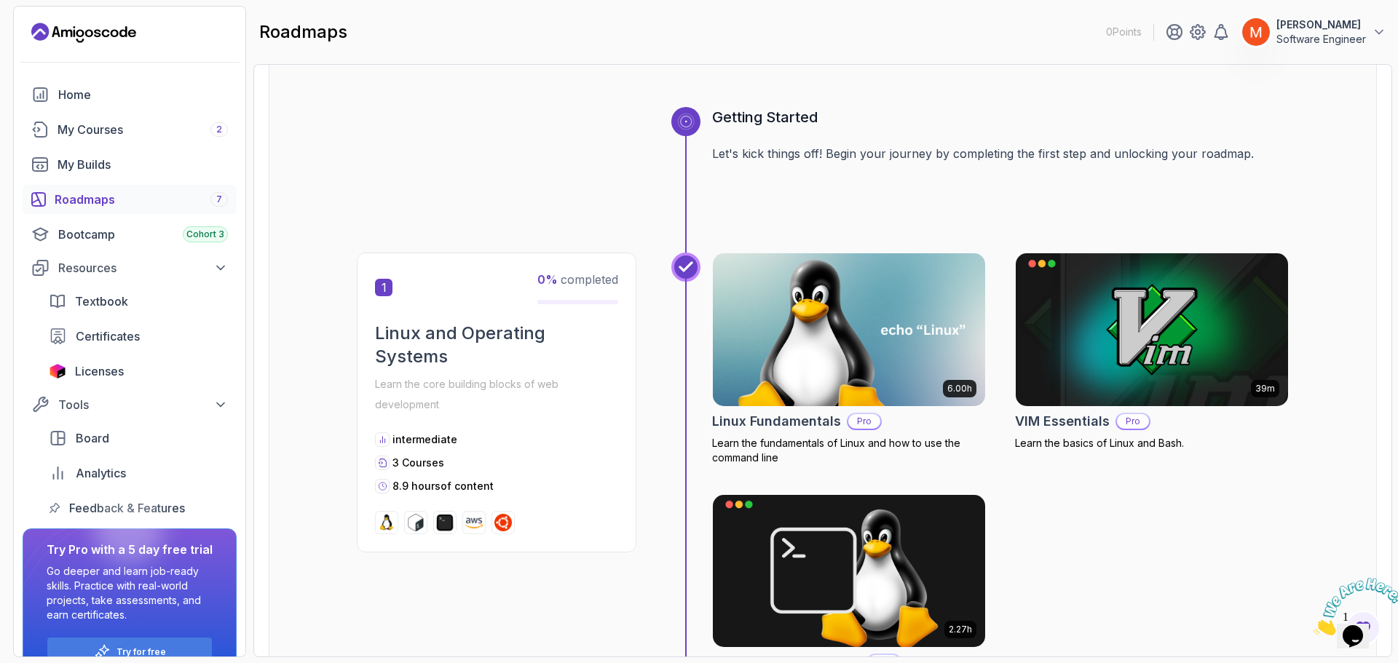
scroll to position [0, 0]
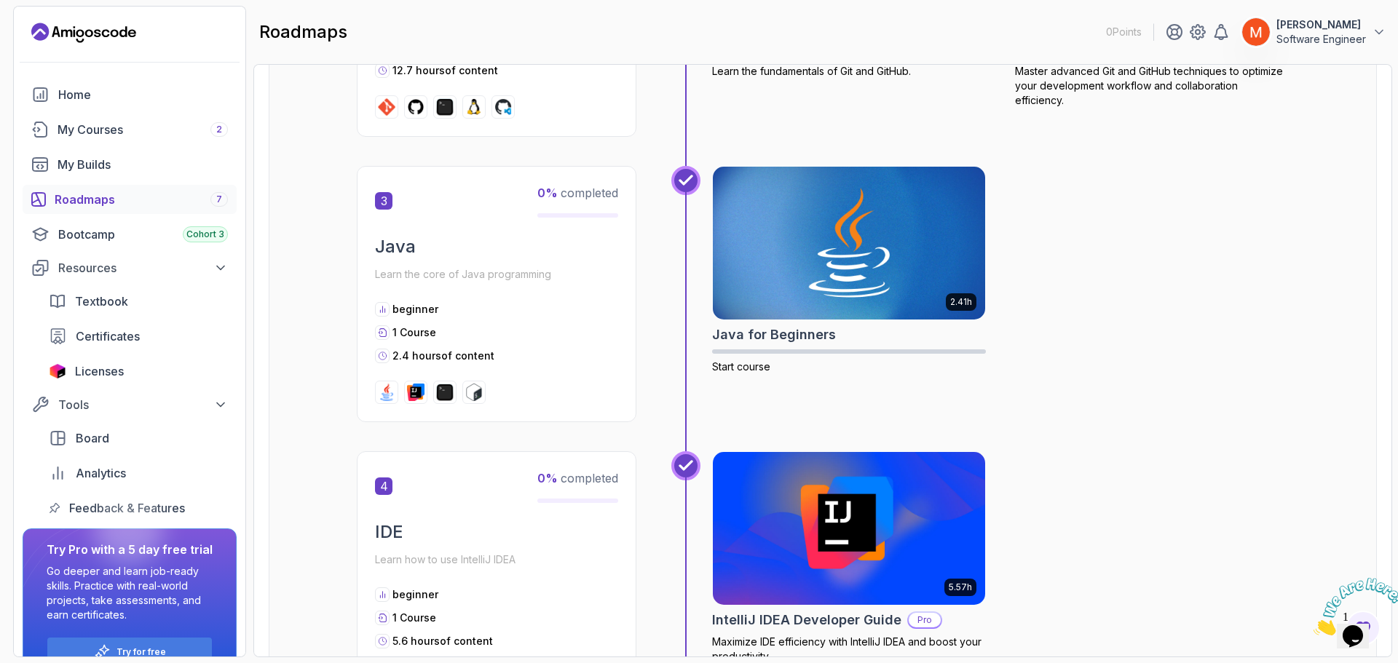
scroll to position [1013, 0]
